Goal: Task Accomplishment & Management: Manage account settings

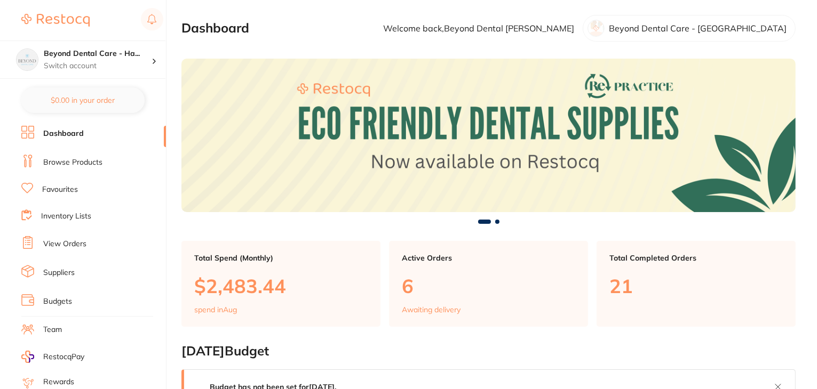
click at [58, 325] on link "Team" at bounding box center [52, 330] width 19 height 11
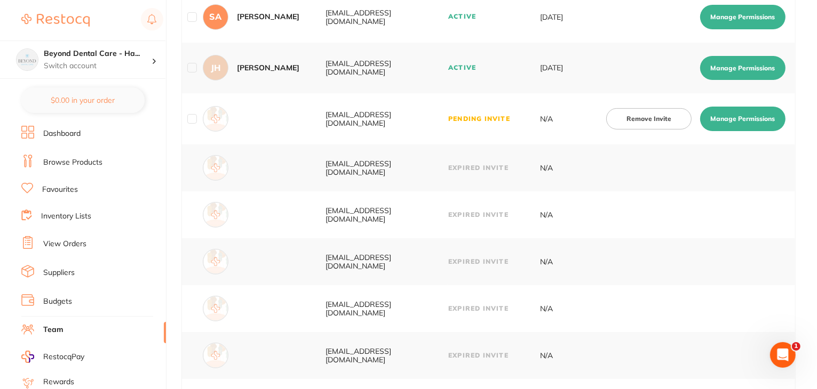
scroll to position [166, 0]
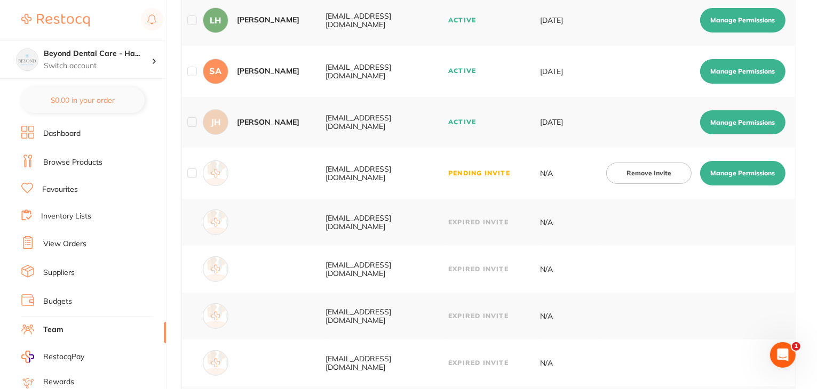
click at [738, 174] on button "Manage Permissions" at bounding box center [742, 173] width 85 height 25
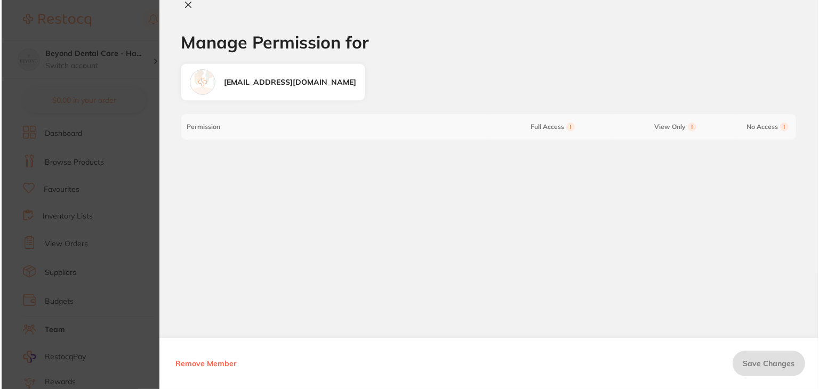
scroll to position [0, 0]
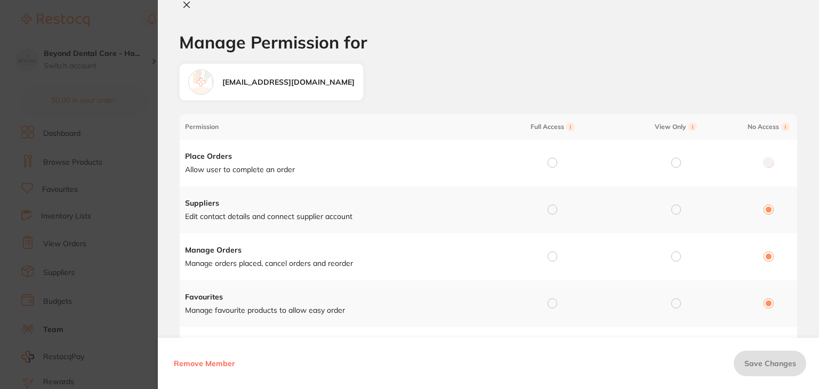
click at [185, 1] on icon at bounding box center [186, 5] width 9 height 9
checkbox input "false"
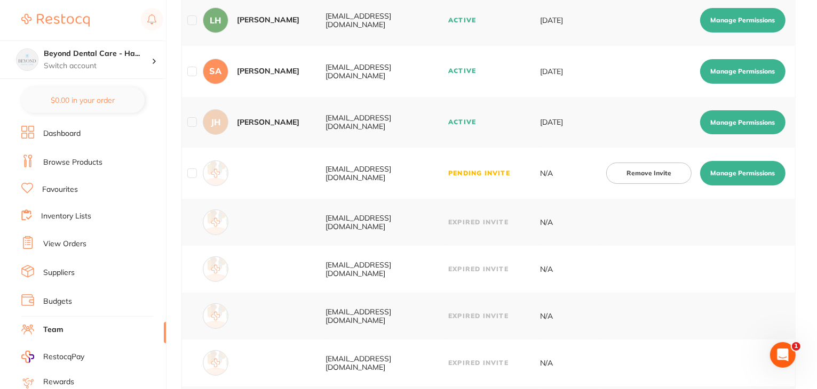
drag, startPoint x: 456, startPoint y: 175, endPoint x: 301, endPoint y: 175, distance: 155.3
click at [301, 175] on tr "[EMAIL_ADDRESS][DOMAIN_NAME] Pending Invite N/A Remove Invite Manage Permissions" at bounding box center [488, 173] width 613 height 51
copy div "[EMAIL_ADDRESS][DOMAIN_NAME]"
click at [645, 174] on button "Remove Invite" at bounding box center [648, 173] width 85 height 21
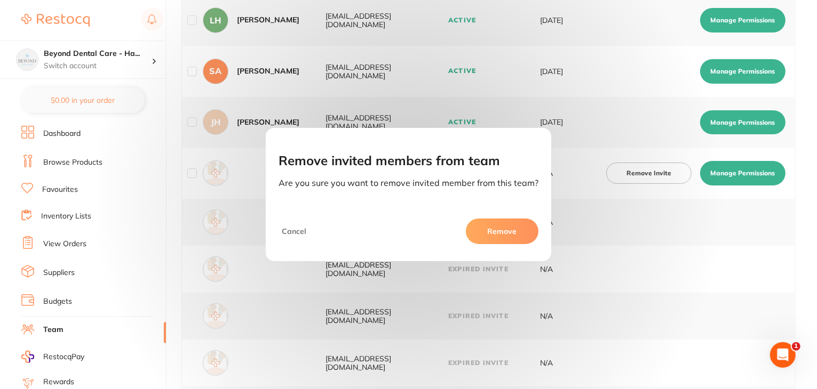
click at [514, 233] on button "Remove" at bounding box center [502, 232] width 73 height 26
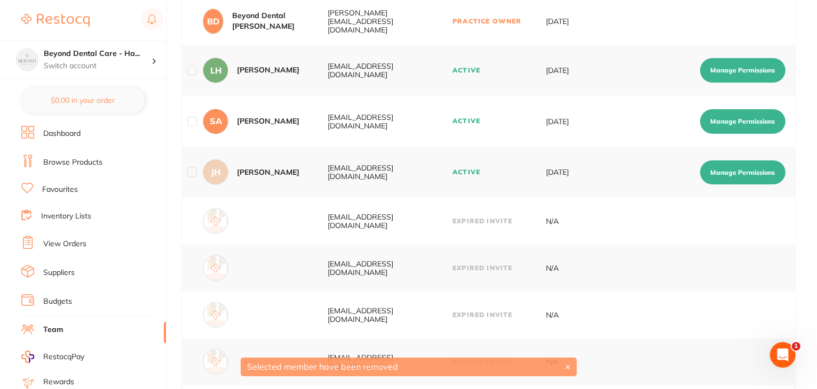
scroll to position [0, 0]
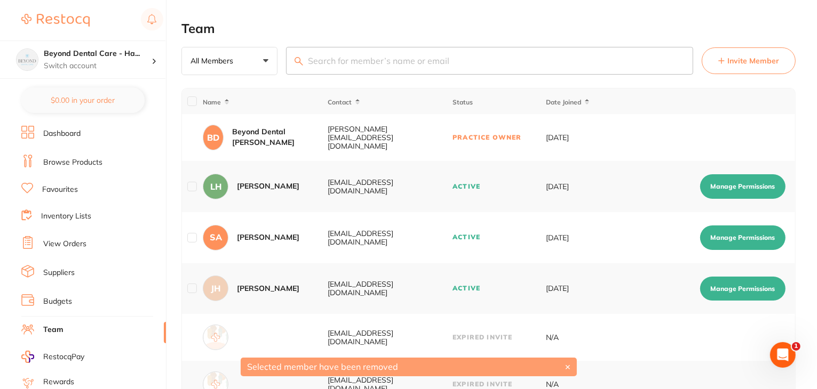
click at [758, 54] on button "Invite Member" at bounding box center [749, 60] width 94 height 27
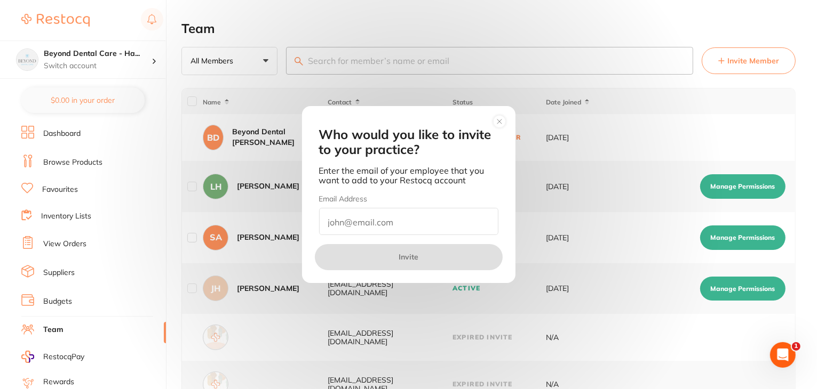
click at [419, 231] on input "email" at bounding box center [408, 221] width 179 height 27
paste input "[EMAIL_ADDRESS][DOMAIN_NAME]"
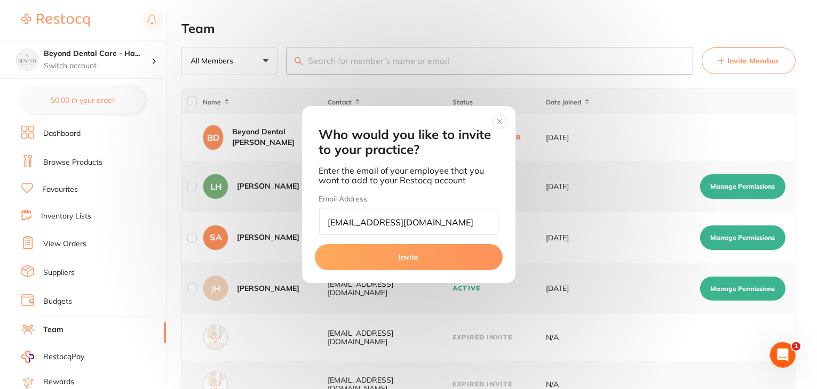
click at [328, 220] on input "[EMAIL_ADDRESS][DOMAIN_NAME]" at bounding box center [408, 221] width 179 height 27
type input "[EMAIL_ADDRESS][DOMAIN_NAME]"
click at [408, 257] on button "Invite" at bounding box center [409, 257] width 188 height 26
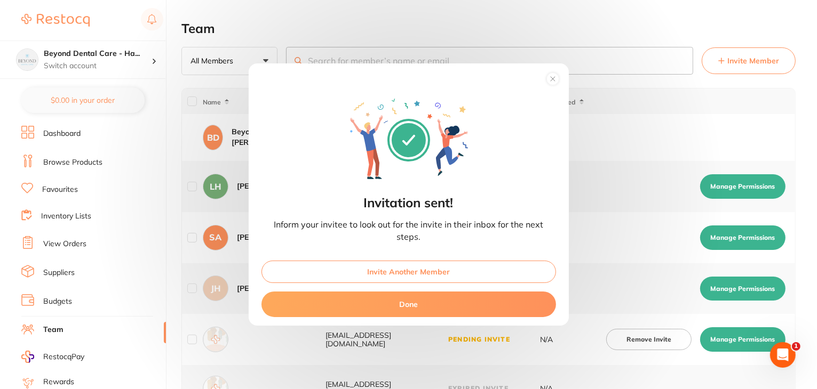
click at [552, 79] on icon at bounding box center [553, 79] width 4 height 4
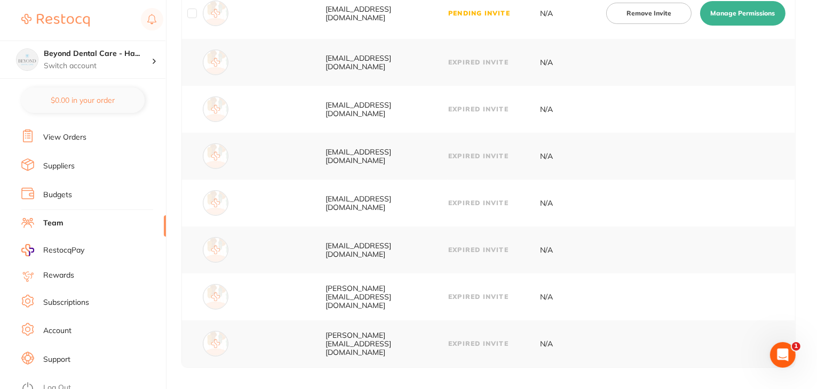
scroll to position [107, 0]
click at [57, 383] on link "Log Out" at bounding box center [57, 388] width 28 height 11
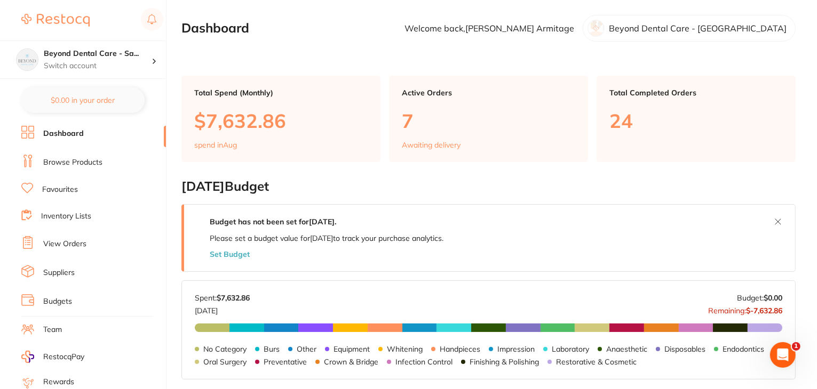
click at [56, 325] on link "Team" at bounding box center [52, 330] width 19 height 11
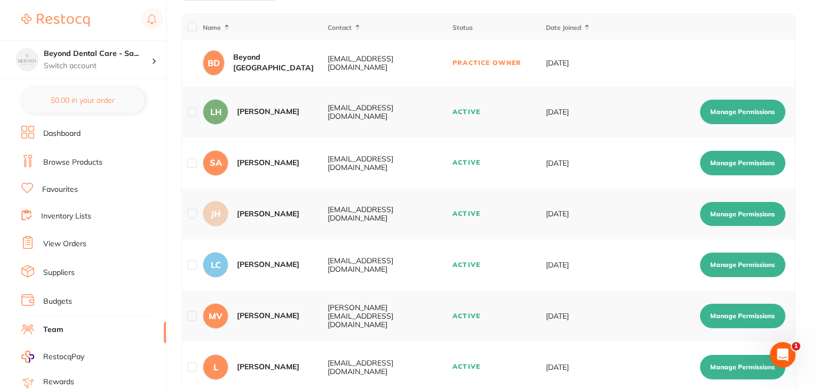
scroll to position [267, 0]
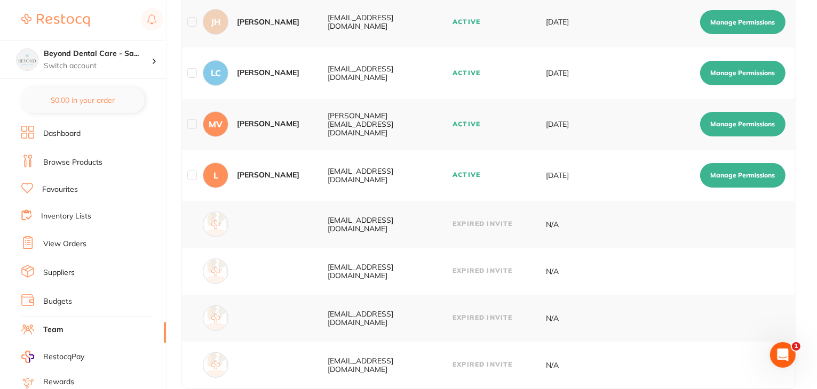
click at [758, 174] on button "Manage Permissions" at bounding box center [742, 175] width 85 height 25
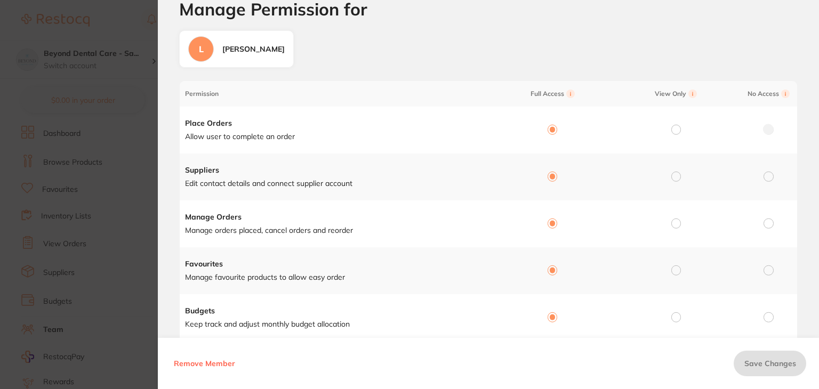
scroll to position [0, 0]
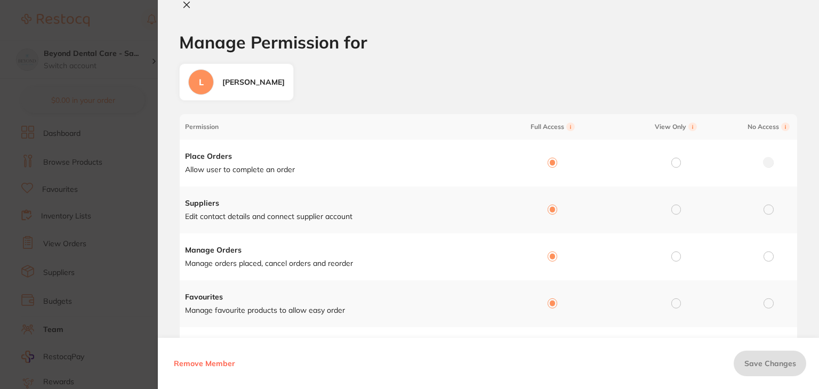
click at [184, 3] on icon at bounding box center [186, 5] width 9 height 9
checkbox input "false"
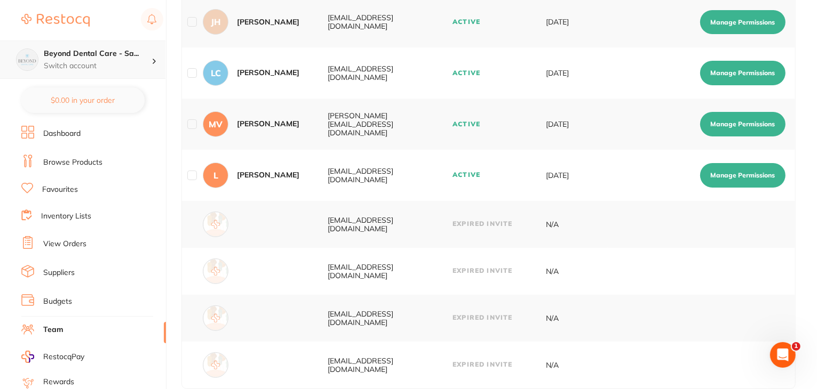
click at [153, 62] on icon at bounding box center [154, 61] width 3 height 5
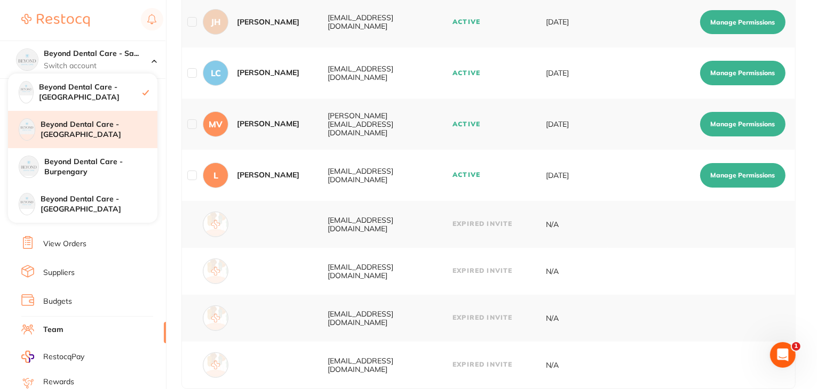
click at [68, 133] on h4 "Beyond Dental Care - [GEOGRAPHIC_DATA]" at bounding box center [99, 130] width 117 height 21
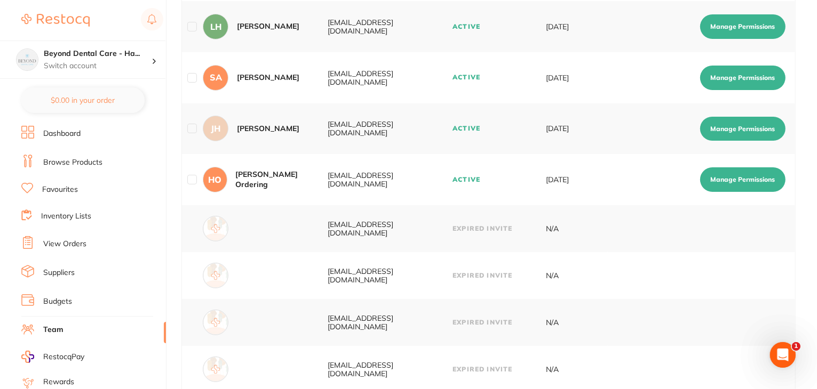
click at [747, 182] on button "Manage Permissions" at bounding box center [742, 180] width 85 height 25
checkbox input "true"
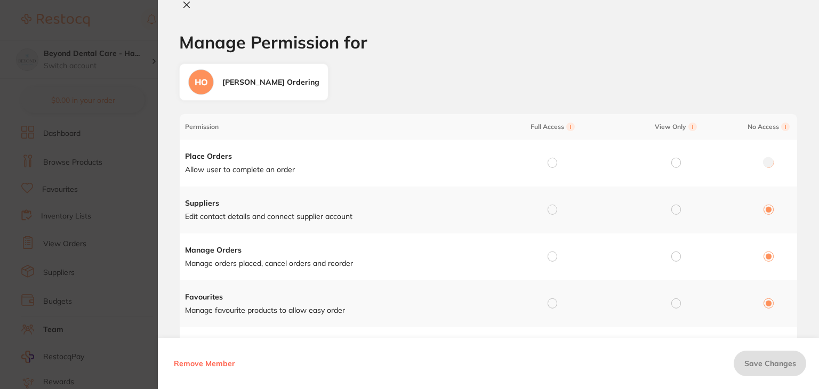
click at [551, 165] on input "radio" at bounding box center [553, 163] width 10 height 10
radio input "true"
radio input "false"
drag, startPoint x: 553, startPoint y: 212, endPoint x: 547, endPoint y: 240, distance: 28.3
click at [553, 213] on input "radio" at bounding box center [553, 210] width 10 height 10
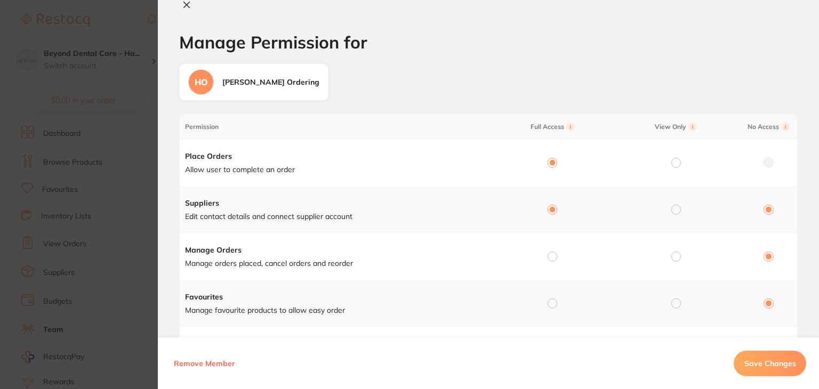
radio input "true"
radio input "false"
click at [548, 257] on input "radio" at bounding box center [553, 257] width 10 height 10
radio input "true"
radio input "false"
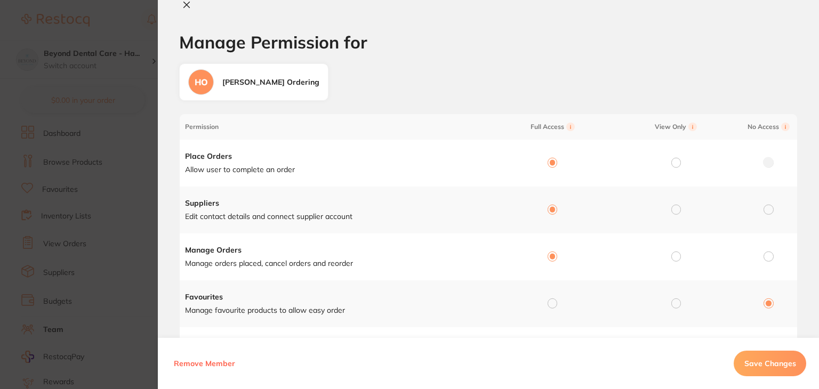
click at [548, 304] on input "radio" at bounding box center [553, 304] width 10 height 10
radio input "true"
radio input "false"
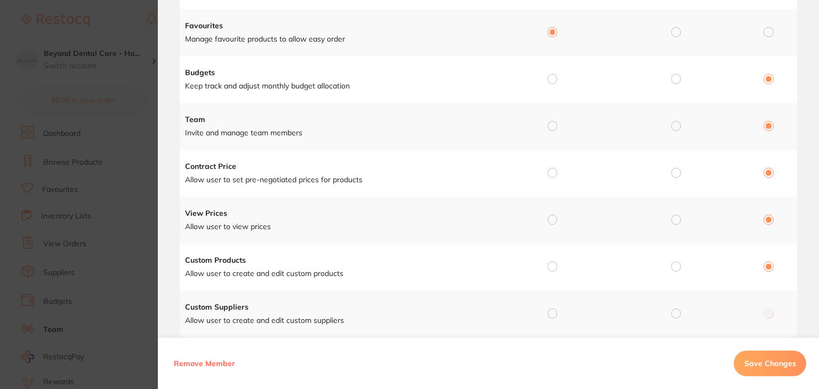
scroll to position [300, 0]
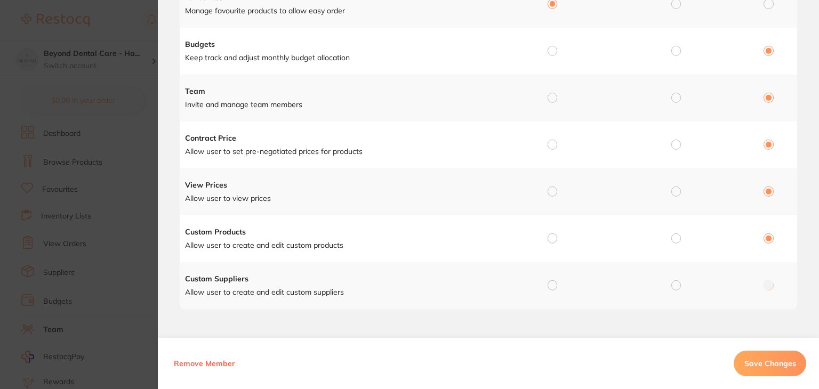
click at [220, 363] on span "Remove Member" at bounding box center [204, 364] width 61 height 10
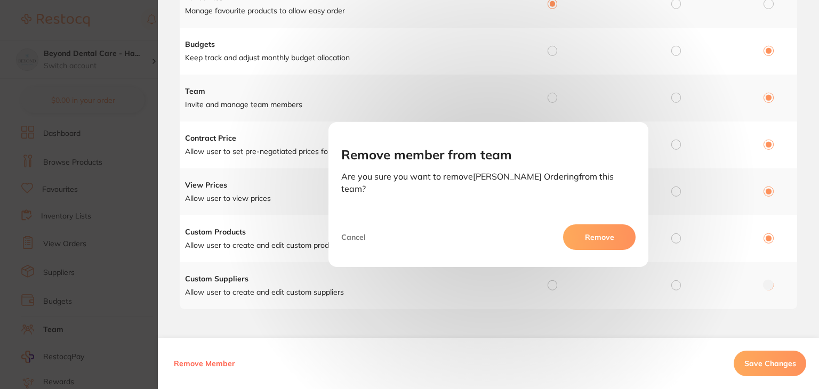
click at [369, 230] on button "Cancel" at bounding box center [355, 238] width 28 height 26
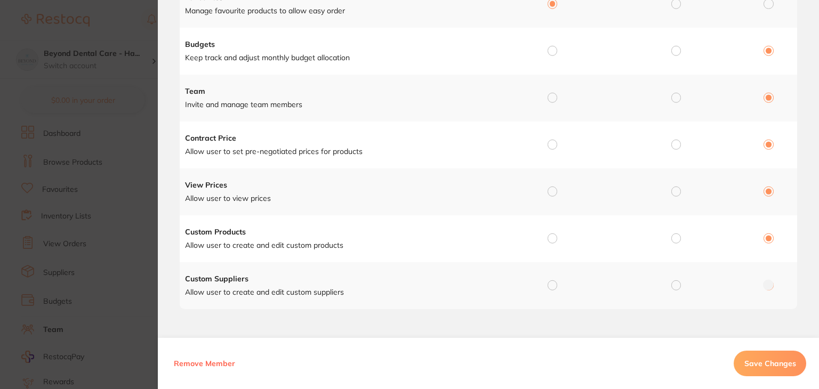
scroll to position [0, 0]
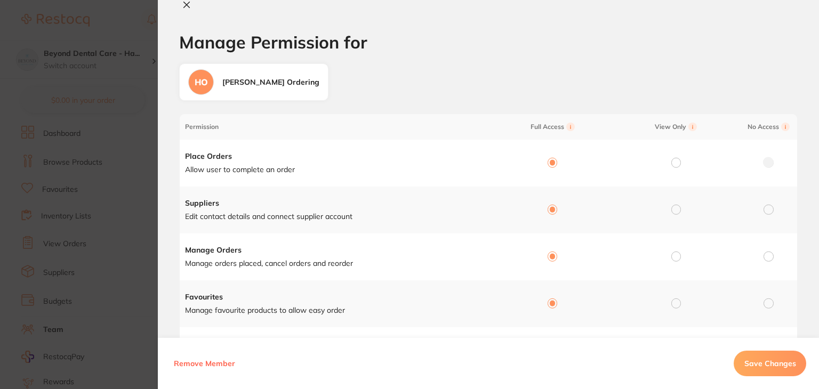
click at [182, 4] on icon at bounding box center [186, 5] width 9 height 9
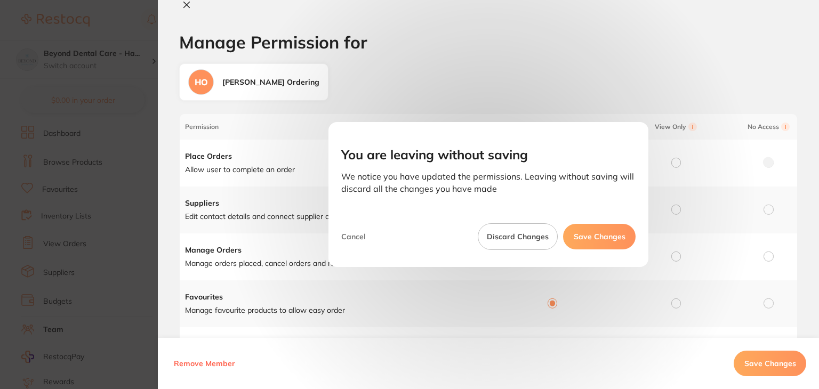
click at [533, 237] on button "Discard Changes" at bounding box center [518, 237] width 80 height 27
checkbox input "false"
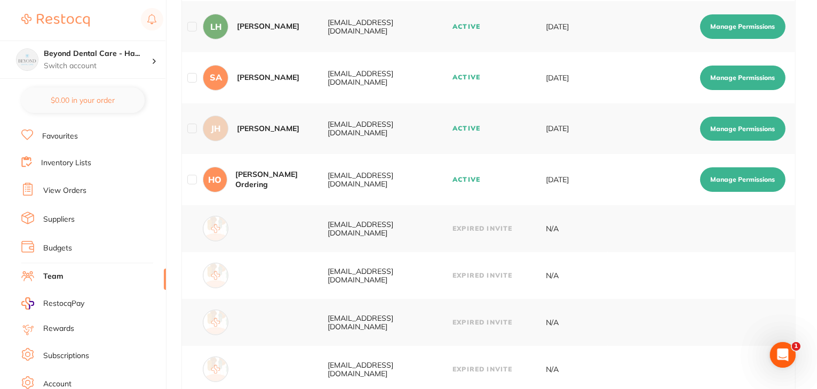
scroll to position [107, 0]
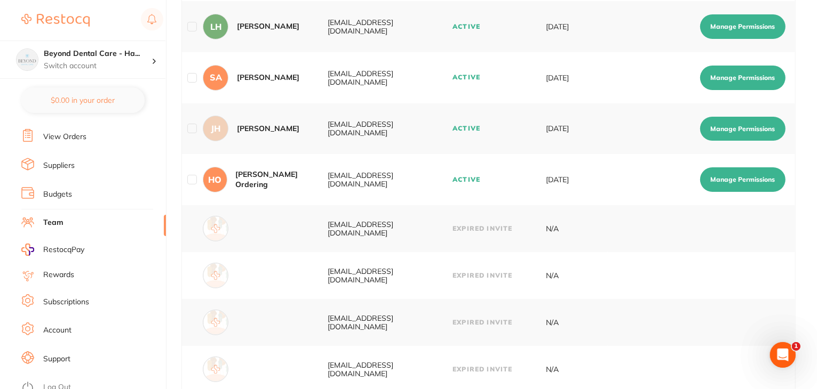
drag, startPoint x: 55, startPoint y: 379, endPoint x: 81, endPoint y: 379, distance: 25.6
click at [55, 383] on link "Log Out" at bounding box center [57, 388] width 28 height 11
